Goal: Task Accomplishment & Management: Use online tool/utility

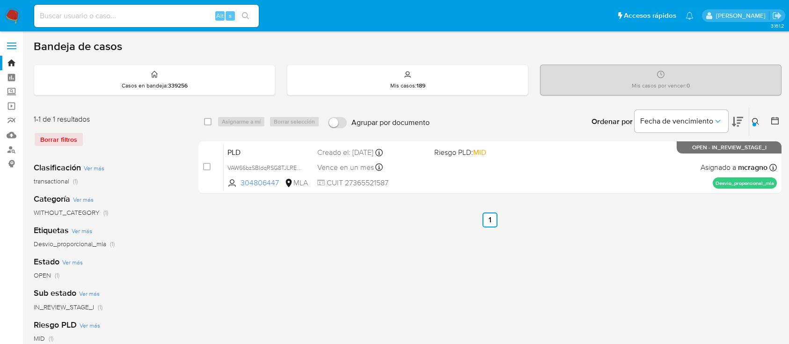
click at [756, 118] on icon at bounding box center [755, 121] width 7 height 7
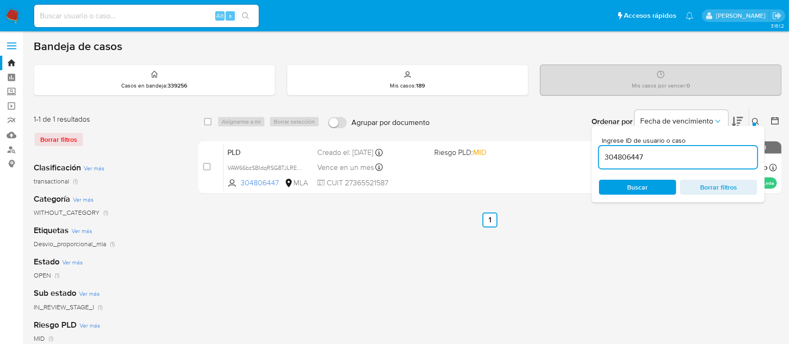
click at [708, 164] on div "304806447" at bounding box center [678, 157] width 158 height 22
drag, startPoint x: 707, startPoint y: 163, endPoint x: 708, endPoint y: 155, distance: 7.5
click at [707, 162] on div "304806447" at bounding box center [678, 157] width 158 height 22
click at [708, 155] on input "304806447" at bounding box center [678, 157] width 158 height 12
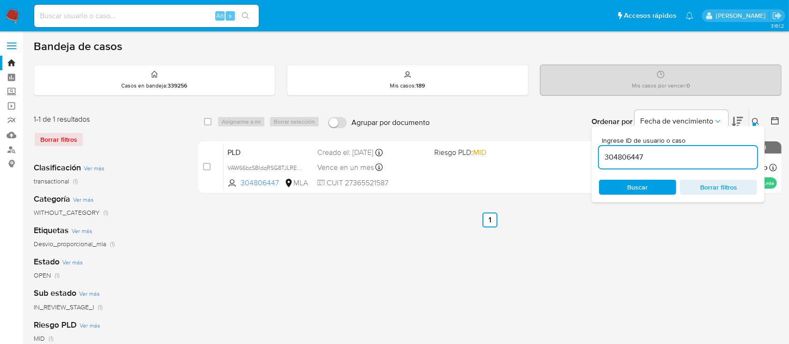
paste input "619915048"
type input "619915048"
drag, startPoint x: 756, startPoint y: 118, endPoint x: 652, endPoint y: 150, distance: 109.0
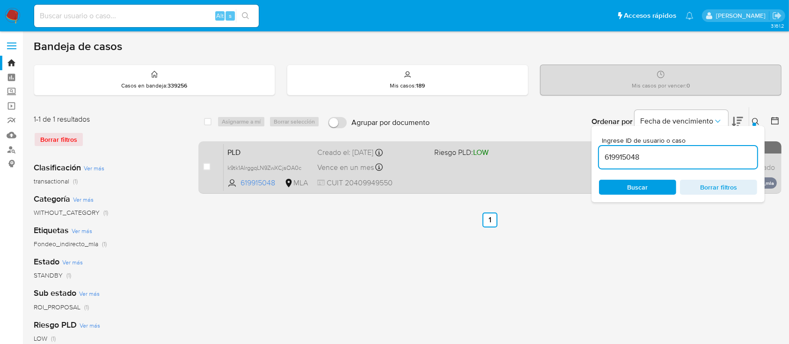
click at [756, 119] on icon at bounding box center [755, 121] width 7 height 7
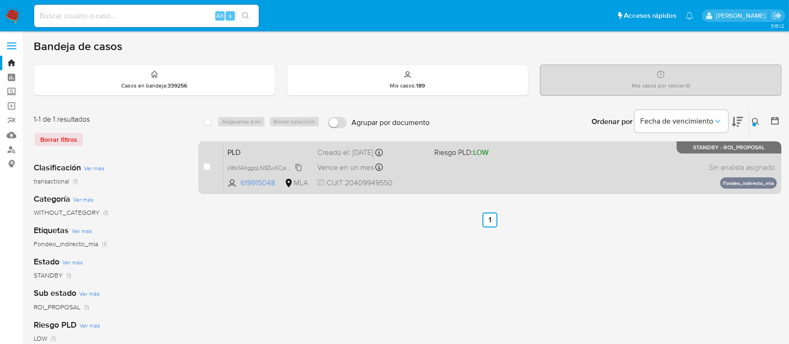
click at [300, 167] on span "k9tk1AlrggqLN9ZwXCjsOA0c" at bounding box center [264, 167] width 74 height 10
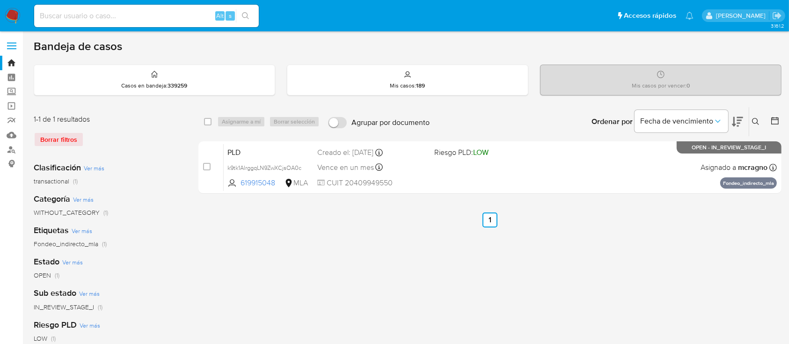
click at [524, 171] on div "PLD k9tk1AlrggqLN9ZwXCjsOA0c 619915048 MLA Riesgo PLD: LOW Creado el: [DATE] Cr…" at bounding box center [500, 167] width 553 height 47
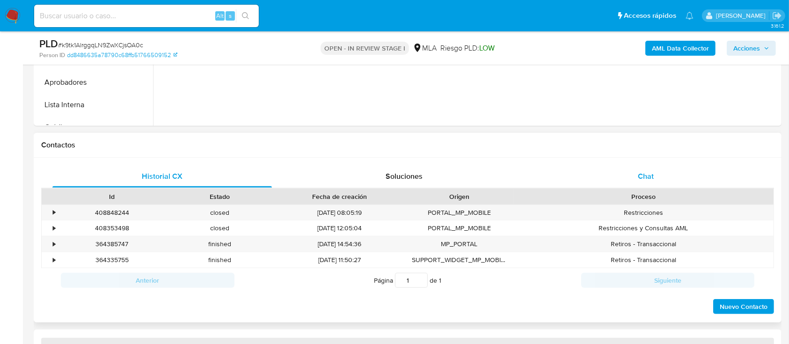
scroll to position [312, 0]
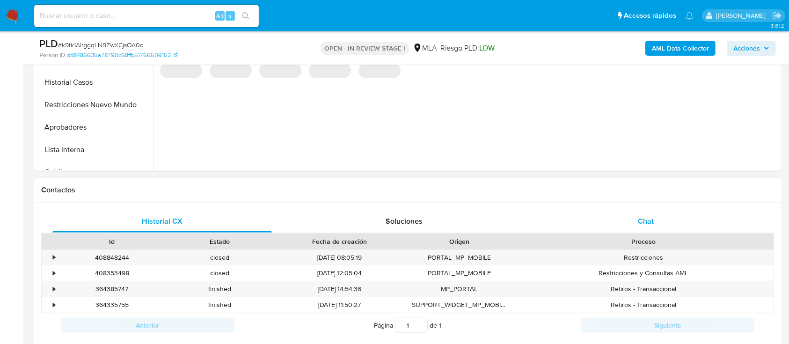
click at [674, 231] on div "Chat" at bounding box center [645, 221] width 219 height 22
select select "10"
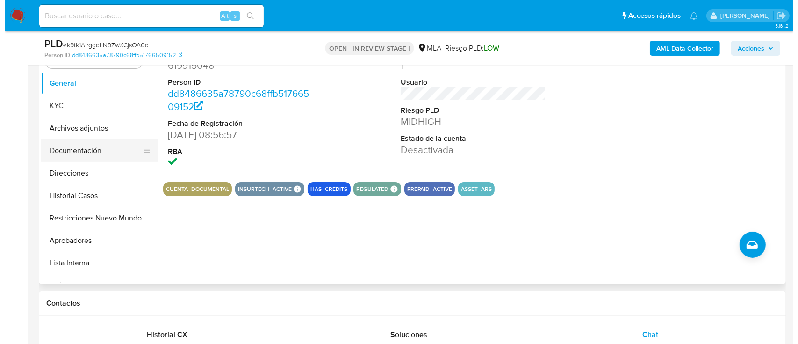
scroll to position [187, 0]
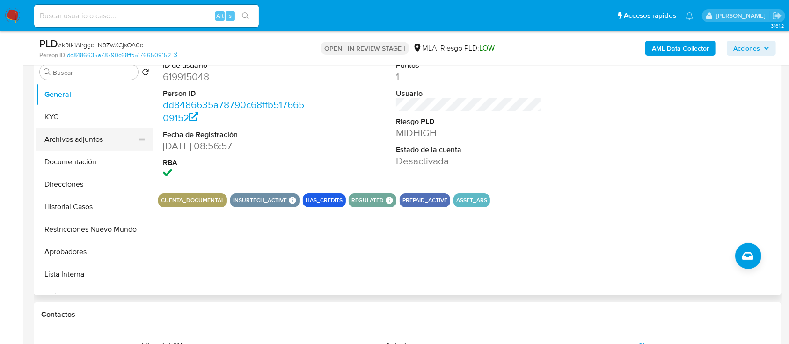
click at [98, 140] on button "Archivos adjuntos" at bounding box center [90, 139] width 109 height 22
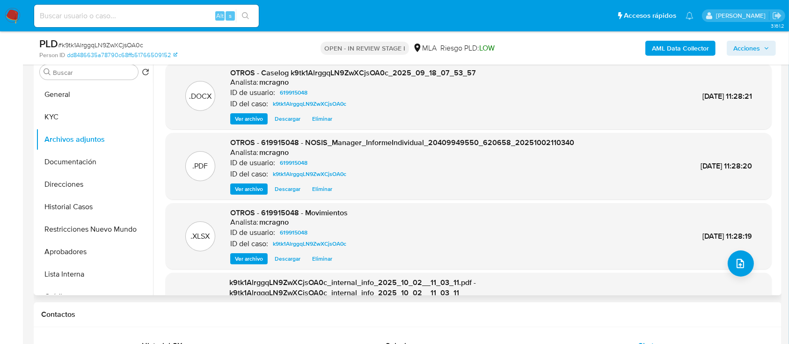
click at [329, 121] on span "Eliminar" at bounding box center [322, 118] width 20 height 9
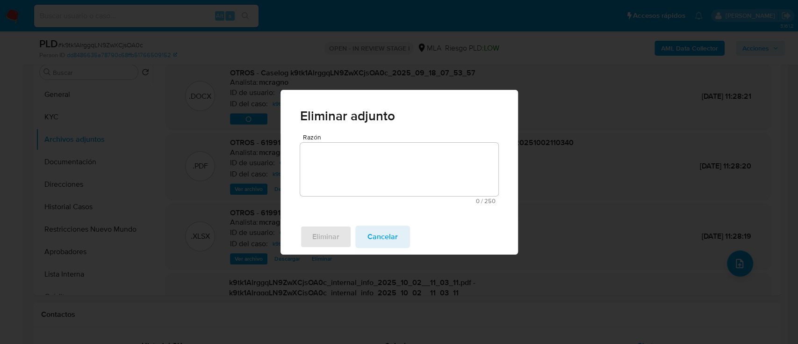
click at [338, 162] on textarea "Razón" at bounding box center [399, 169] width 198 height 53
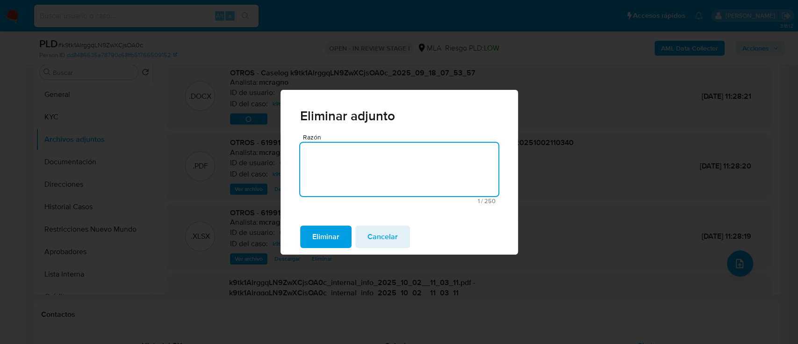
click at [323, 226] on span "Eliminar" at bounding box center [325, 236] width 27 height 21
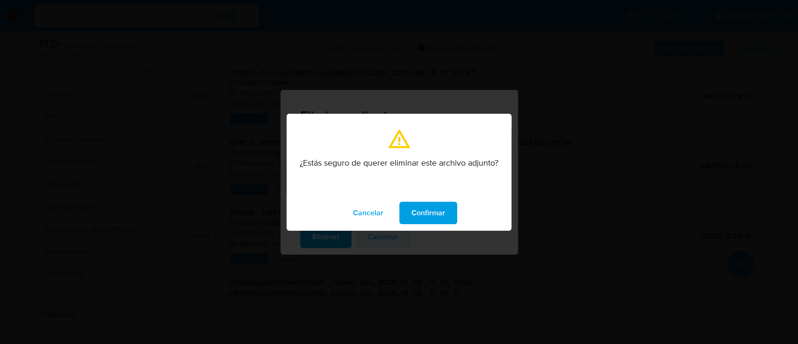
click at [412, 217] on span "Confirmar" at bounding box center [429, 213] width 34 height 21
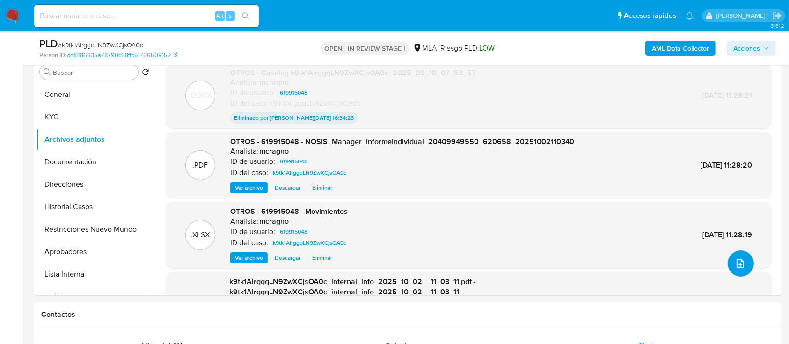
click at [740, 264] on icon "upload-file" at bounding box center [739, 263] width 11 height 11
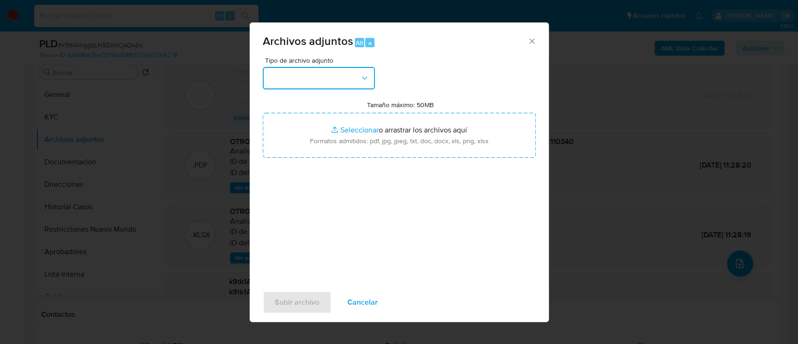
click at [314, 86] on button "button" at bounding box center [319, 78] width 112 height 22
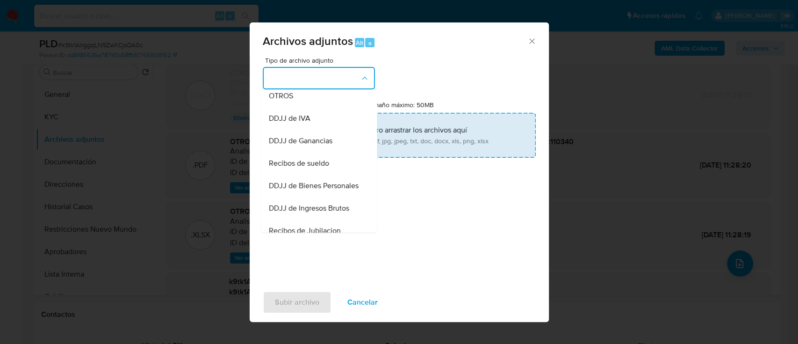
drag, startPoint x: 295, startPoint y: 105, endPoint x: 351, endPoint y: 139, distance: 65.7
click at [296, 105] on div "OTROS" at bounding box center [315, 96] width 95 height 22
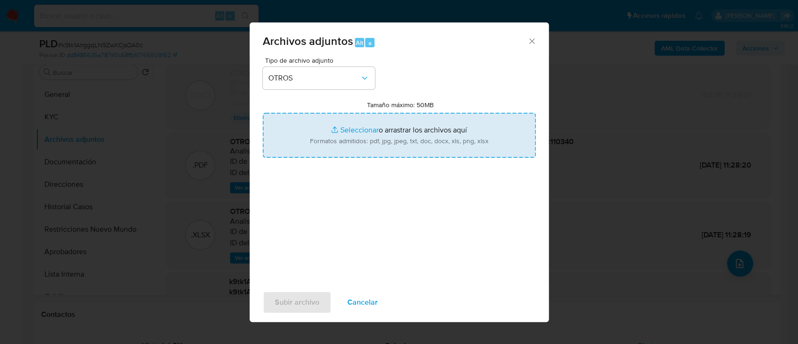
click at [351, 139] on input "Tamaño máximo: 50MB Seleccionar archivos" at bounding box center [399, 135] width 273 height 45
type input "C:\fakepath\Caselog k9tk1AlrggqLN9ZwXCjsOA0c_2025_09_18_07_53_57..docx"
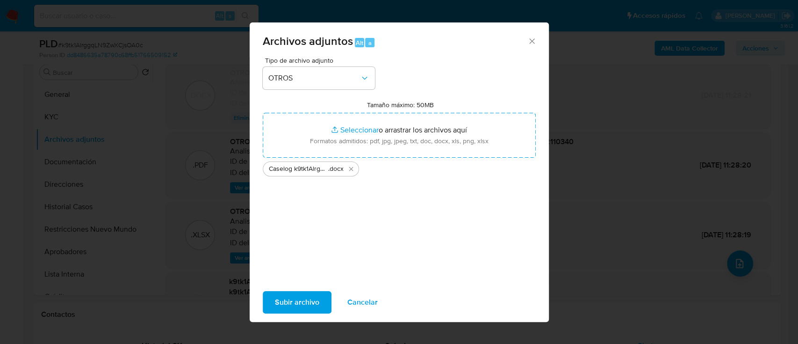
click at [323, 204] on div "Tipo de archivo adjunto OTROS Tamaño máximo: 50MB Seleccionar archivos Seleccio…" at bounding box center [399, 167] width 273 height 221
click at [307, 307] on span "Subir archivo" at bounding box center [297, 302] width 44 height 21
click at [531, 39] on icon "Cerrar" at bounding box center [532, 40] width 9 height 9
